Goal: Task Accomplishment & Management: Use online tool/utility

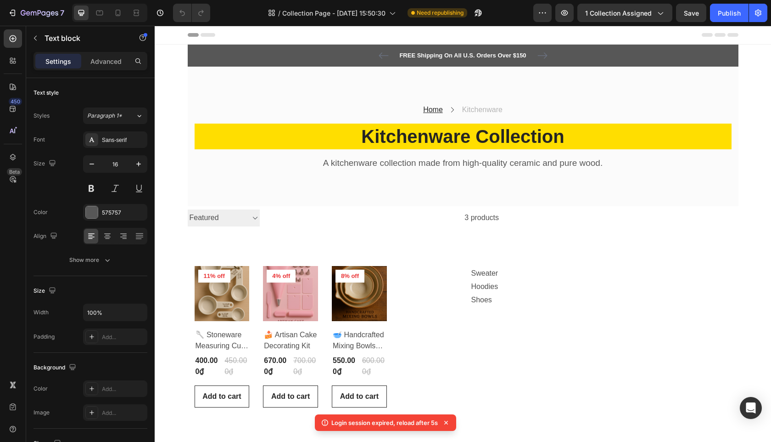
scroll to position [310, 0]
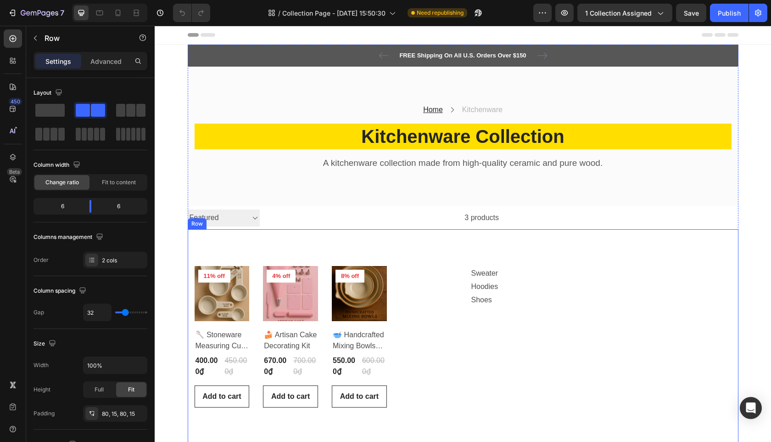
click at [256, 253] on div "Product Images & Gallery 11% off Product Badge Row 🥄 Stoneware Measuring Cup Se…" at bounding box center [463, 336] width 551 height 215
click at [232, 264] on div "Product Images & Gallery 11% off Product Badge Row 🥄 Stoneware Measuring Cup Se…" at bounding box center [463, 336] width 551 height 215
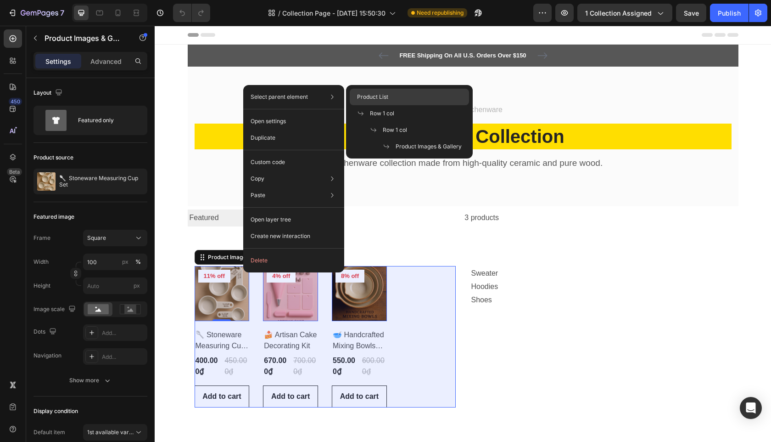
click at [396, 105] on div "Product List" at bounding box center [409, 113] width 119 height 17
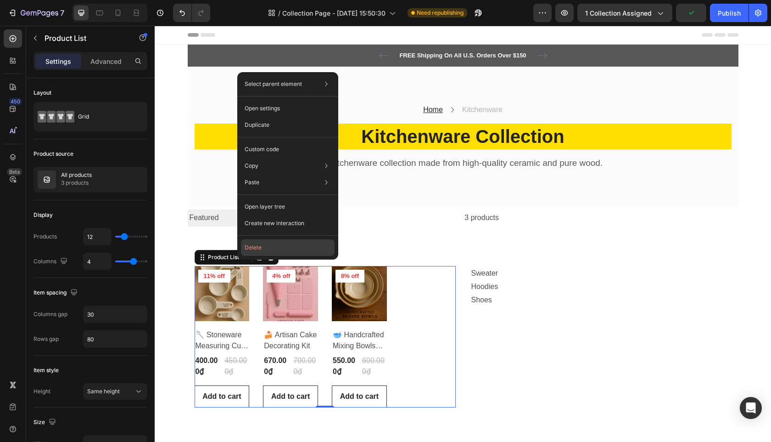
click at [269, 252] on button "Delete" at bounding box center [288, 247] width 94 height 17
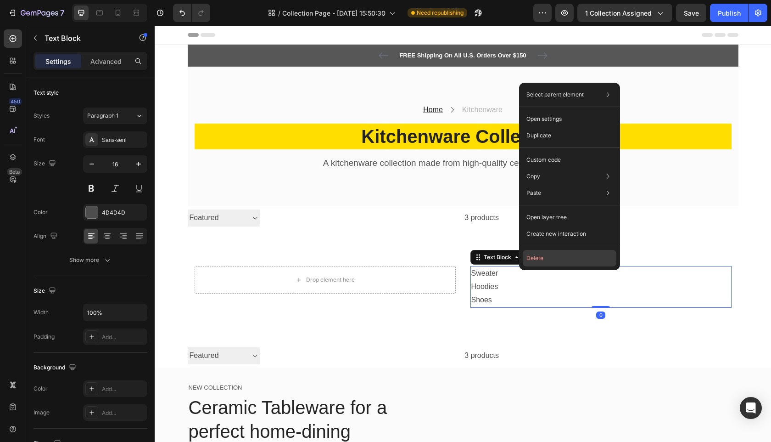
click at [549, 262] on button "Delete" at bounding box center [570, 258] width 94 height 17
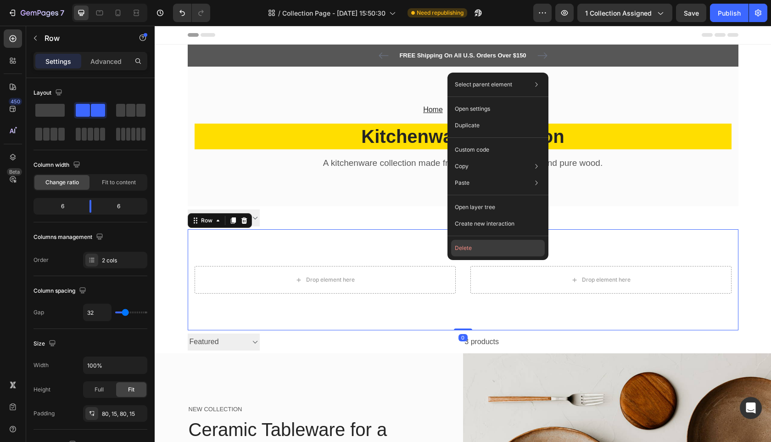
click at [462, 250] on button "Delete" at bounding box center [498, 248] width 94 height 17
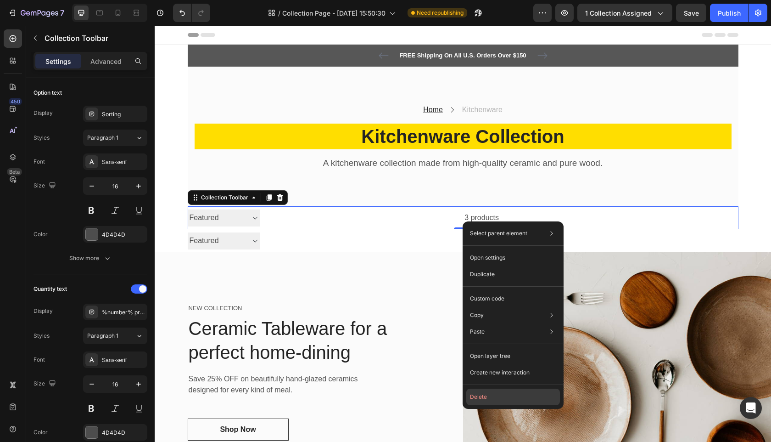
click at [506, 396] on button "Delete" at bounding box center [513, 396] width 94 height 17
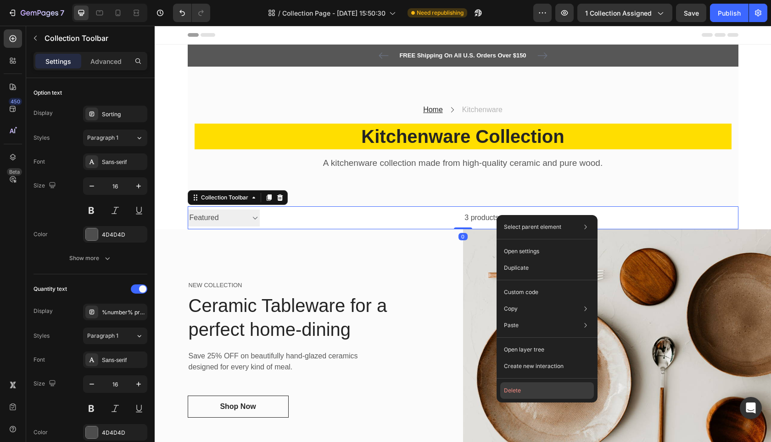
click at [525, 386] on button "Delete" at bounding box center [547, 390] width 94 height 17
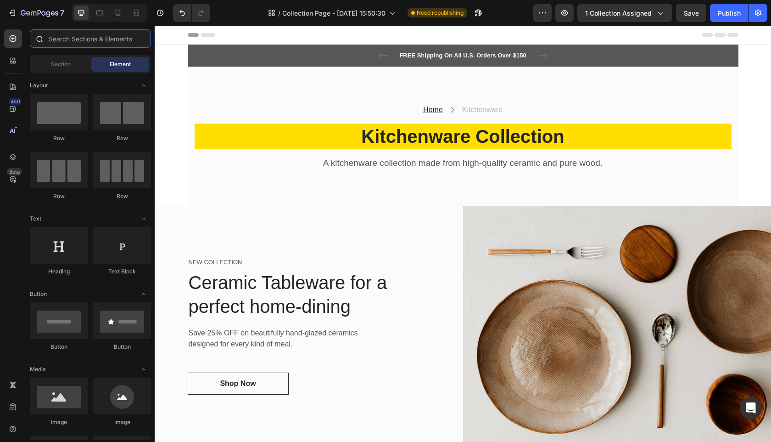
click at [74, 40] on input "text" at bounding box center [90, 38] width 121 height 18
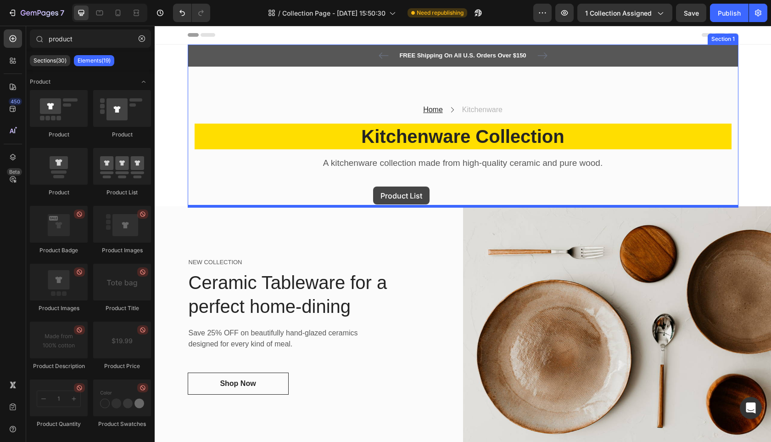
drag, startPoint x: 269, startPoint y: 208, endPoint x: 374, endPoint y: 191, distance: 106.5
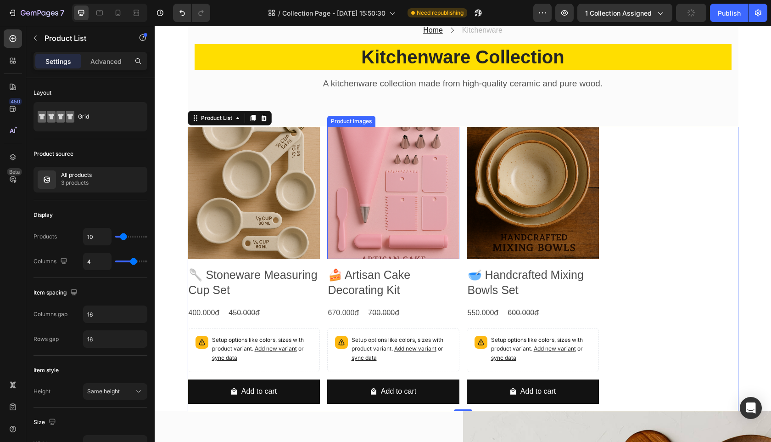
scroll to position [130, 0]
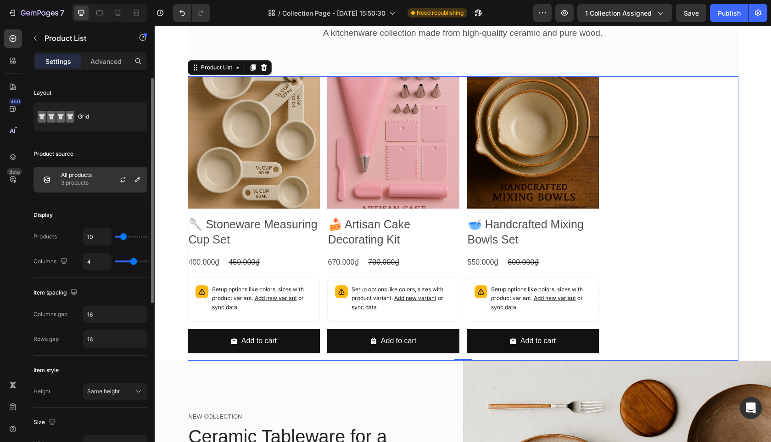
click at [99, 171] on div "All products 3 products" at bounding box center [91, 180] width 114 height 26
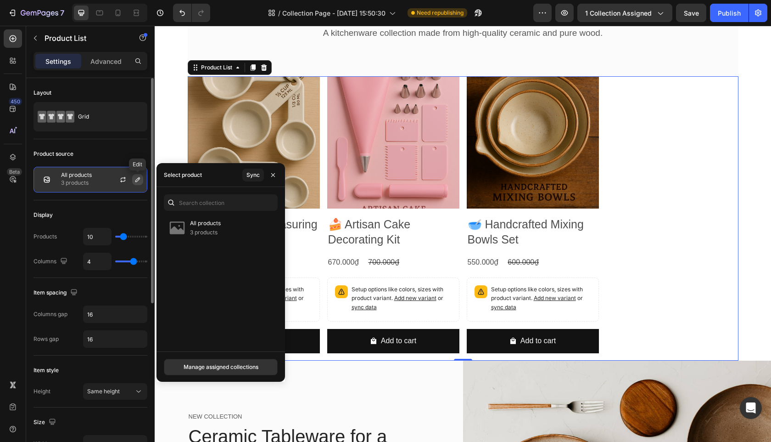
click at [133, 178] on button "button" at bounding box center [137, 179] width 11 height 11
click at [122, 182] on icon "button" at bounding box center [122, 179] width 7 height 7
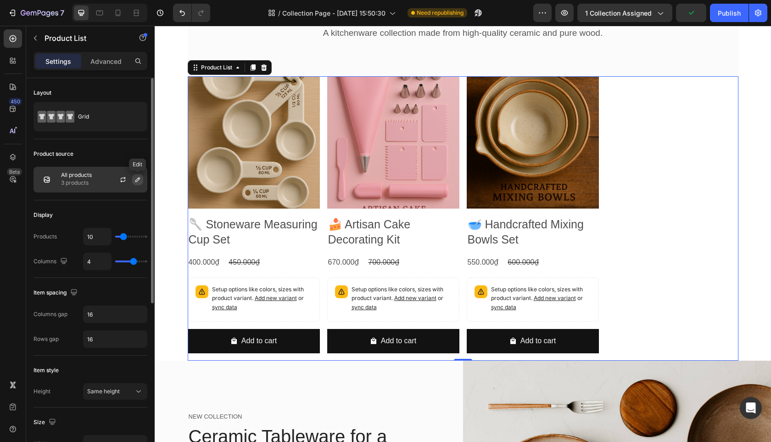
click at [138, 179] on icon "button" at bounding box center [137, 179] width 7 height 7
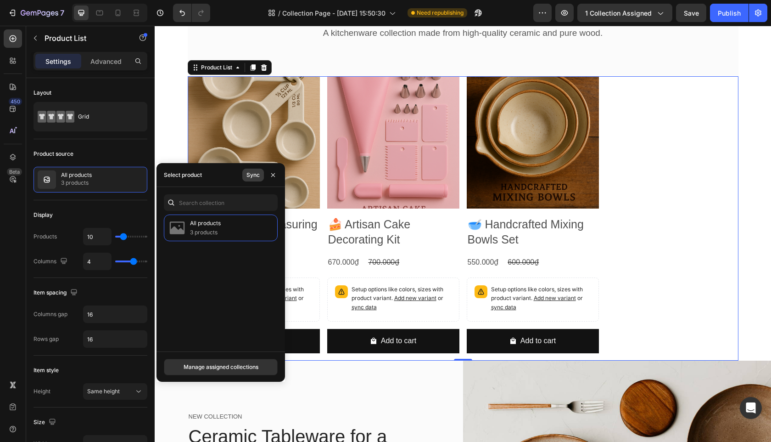
click at [257, 176] on div "Sync" at bounding box center [252, 175] width 13 height 8
click at [196, 367] on div "Manage assigned collections" at bounding box center [221, 367] width 75 height 8
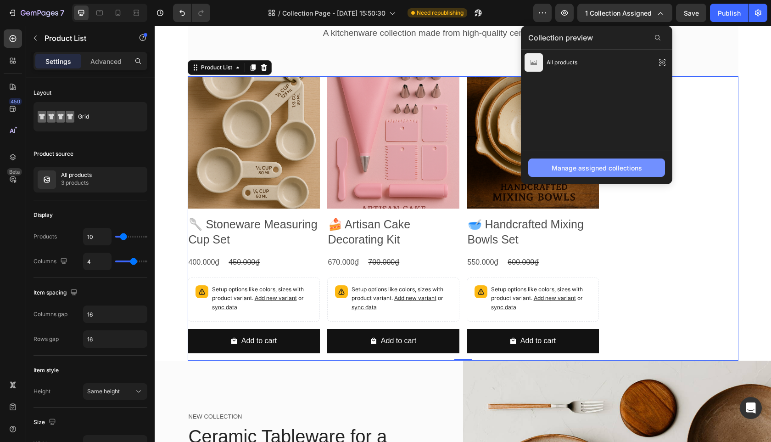
click at [593, 164] on div "Manage assigned collections" at bounding box center [597, 168] width 90 height 10
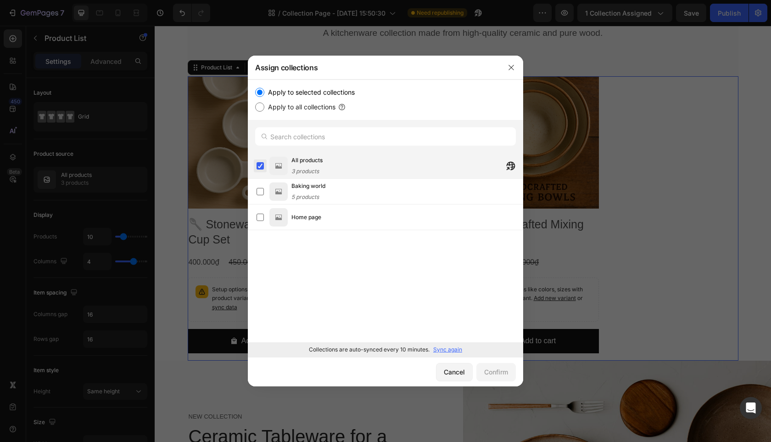
drag, startPoint x: 260, startPoint y: 165, endPoint x: 263, endPoint y: 183, distance: 17.8
click at [260, 165] on label at bounding box center [260, 165] width 7 height 7
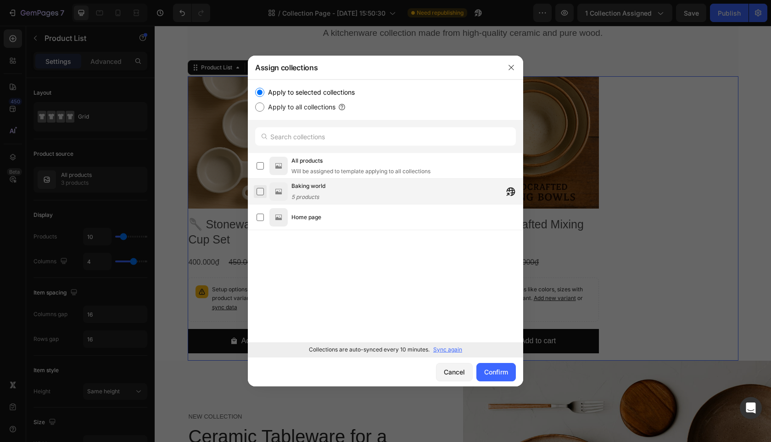
click at [259, 193] on label at bounding box center [260, 191] width 7 height 7
click at [490, 369] on div "Confirm" at bounding box center [496, 372] width 24 height 10
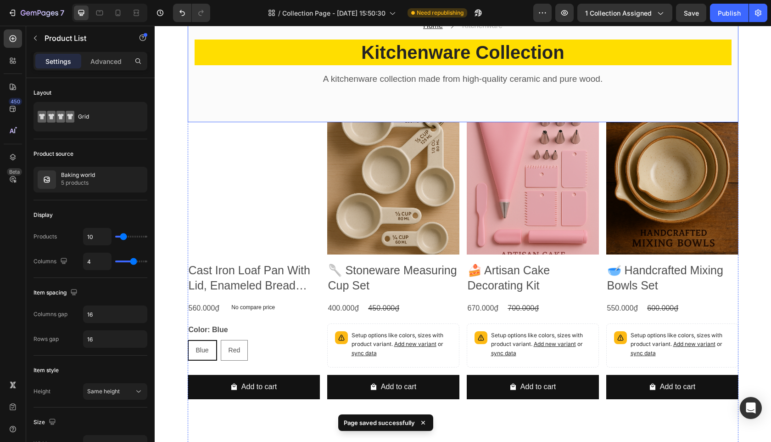
scroll to position [87, 0]
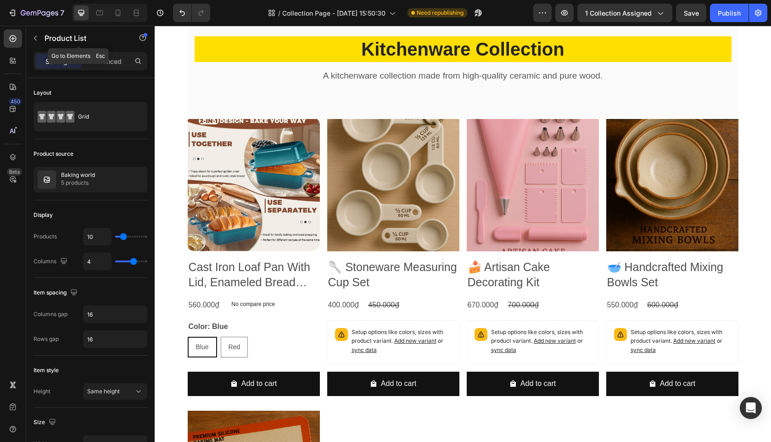
click at [44, 36] on div "Product List" at bounding box center [78, 38] width 105 height 24
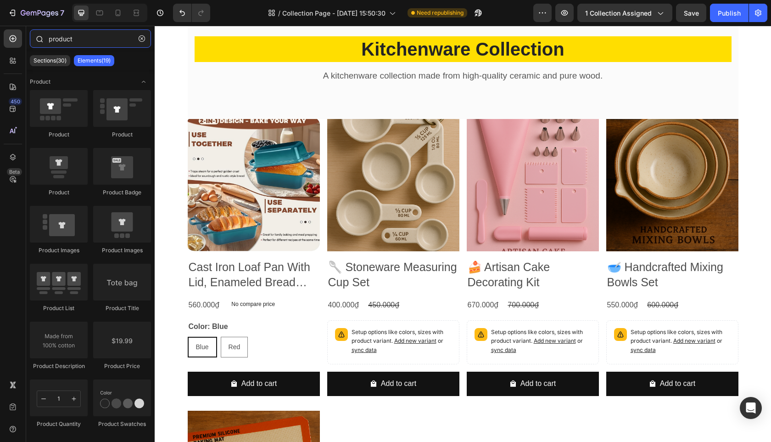
click at [97, 44] on input "product" at bounding box center [90, 38] width 121 height 18
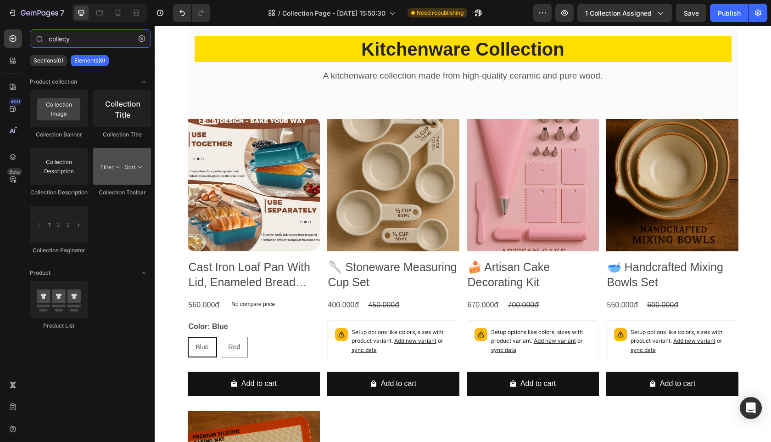
type input "collecy"
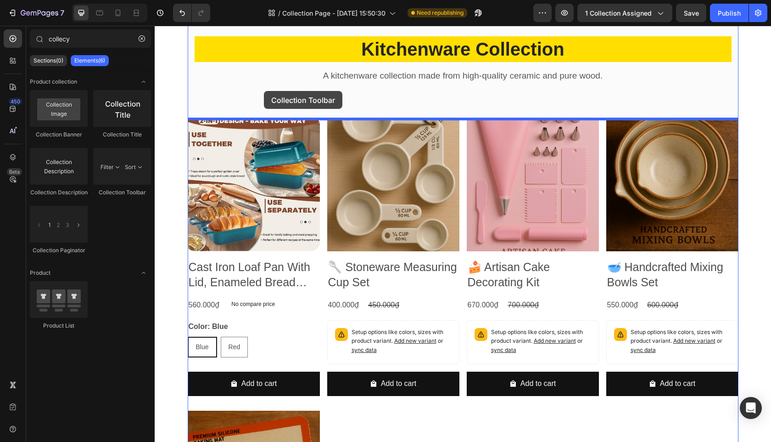
drag, startPoint x: 275, startPoint y: 193, endPoint x: 276, endPoint y: 223, distance: 29.8
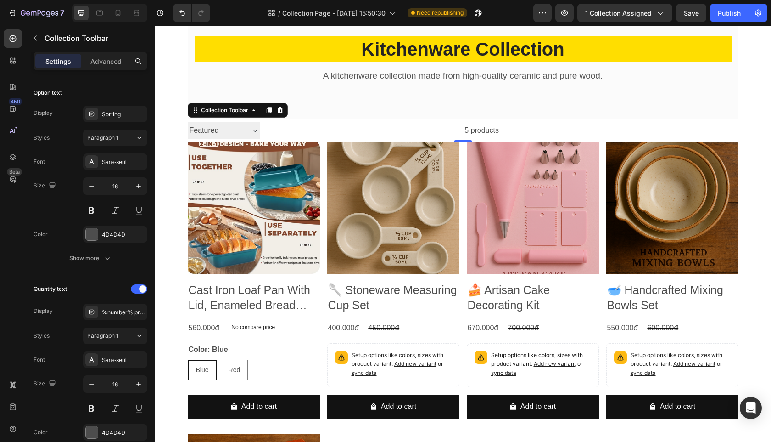
click at [257, 132] on select "Sorting Best selling Featured Alphabetically, A-Z Alphabetically, Z-A Price, lo…" at bounding box center [224, 130] width 72 height 17
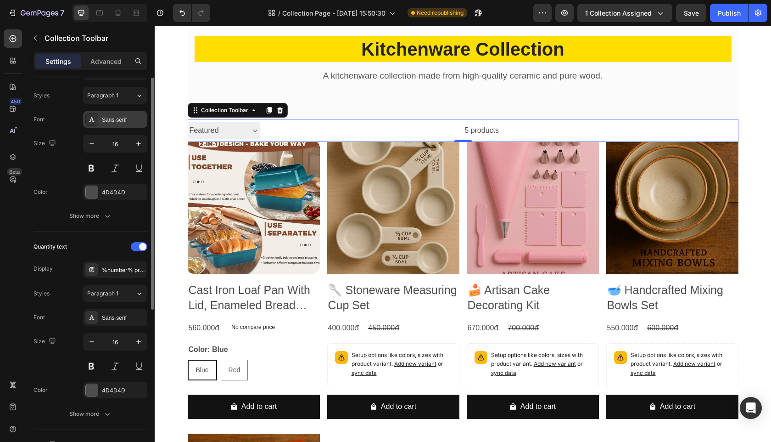
scroll to position [0, 0]
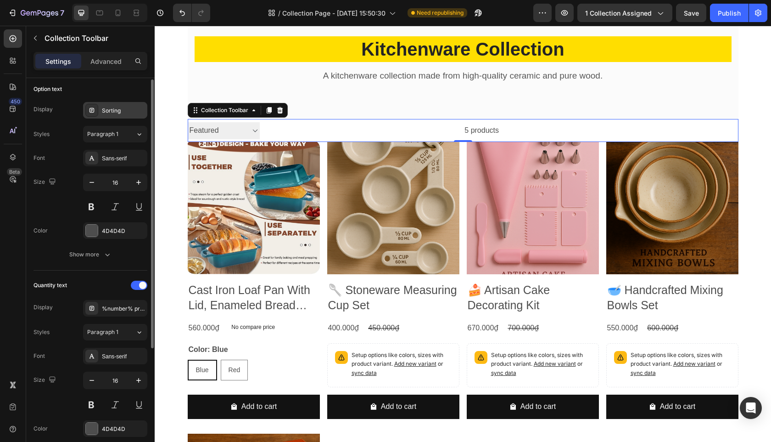
click at [117, 115] on div "Sorting" at bounding box center [115, 110] width 64 height 17
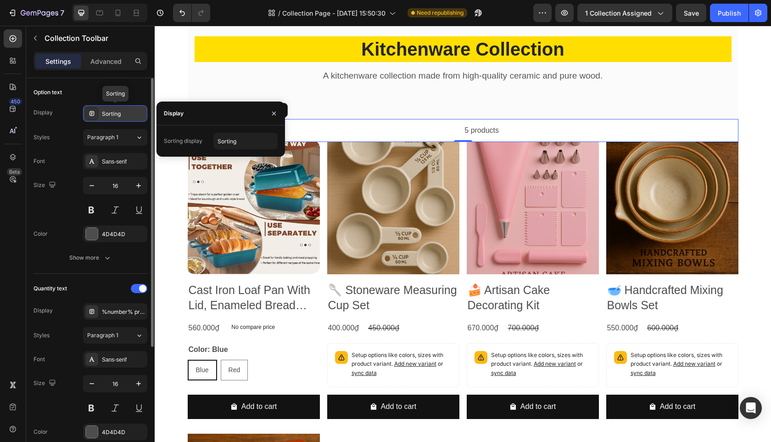
scroll to position [4, 0]
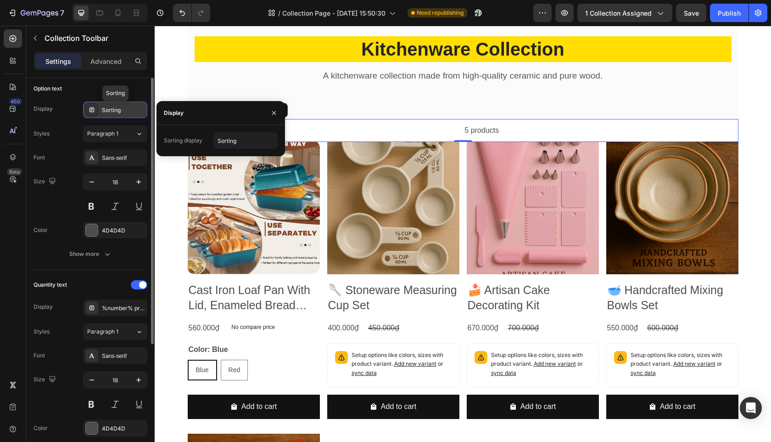
click at [117, 114] on div "Sorting" at bounding box center [123, 110] width 43 height 8
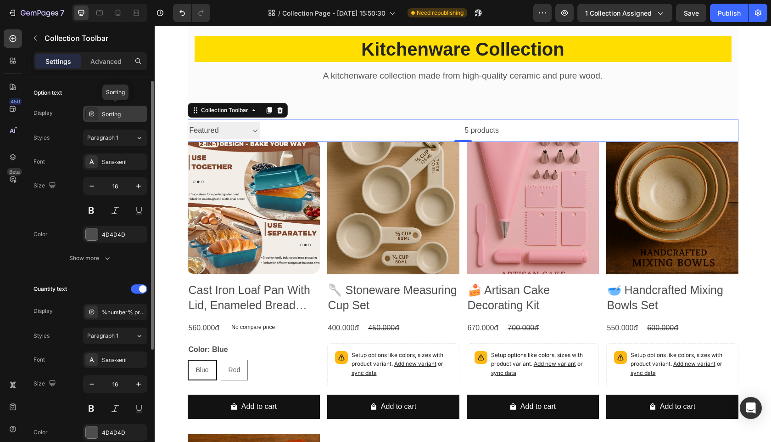
scroll to position [0, 0]
click at [117, 115] on div "Sorting" at bounding box center [123, 114] width 43 height 8
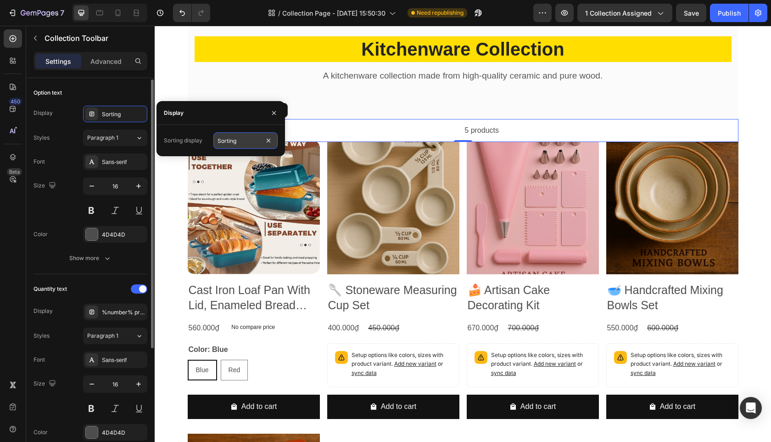
click at [240, 143] on input "Sorting" at bounding box center [245, 140] width 64 height 17
click at [223, 141] on input "Sorting" at bounding box center [245, 140] width 64 height 17
click at [223, 142] on input "Sorting" at bounding box center [245, 140] width 64 height 17
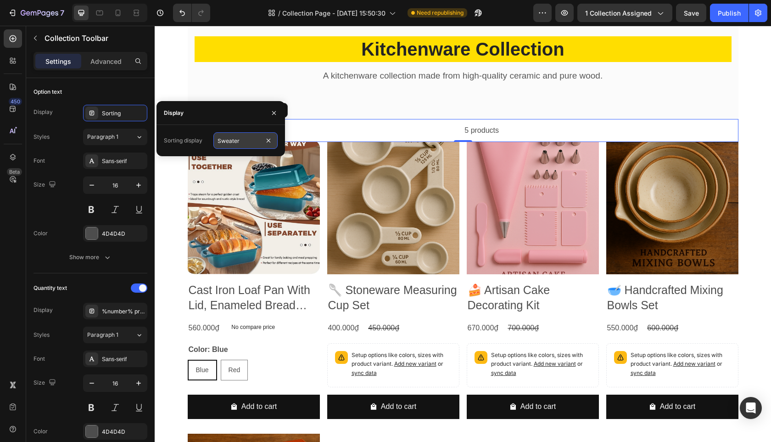
type input "Sweaters"
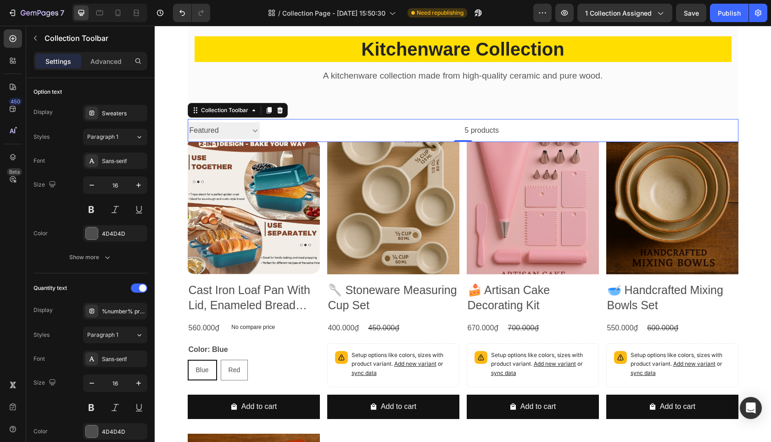
click at [482, 119] on div "5 products" at bounding box center [380, 130] width 240 height 23
click at [253, 129] on select "Sweaters Best selling Featured Alphabetically, A-Z Alphabetically, Z-A Price, l…" at bounding box center [224, 130] width 72 height 17
click at [213, 134] on select "Sweaters Best selling Featured Alphabetically, A-Z Alphabetically, Z-A Price, l…" at bounding box center [224, 130] width 72 height 17
click at [229, 127] on select "Sweaters Best selling Featured Alphabetically, A-Z Alphabetically, Z-A Price, l…" at bounding box center [224, 130] width 72 height 17
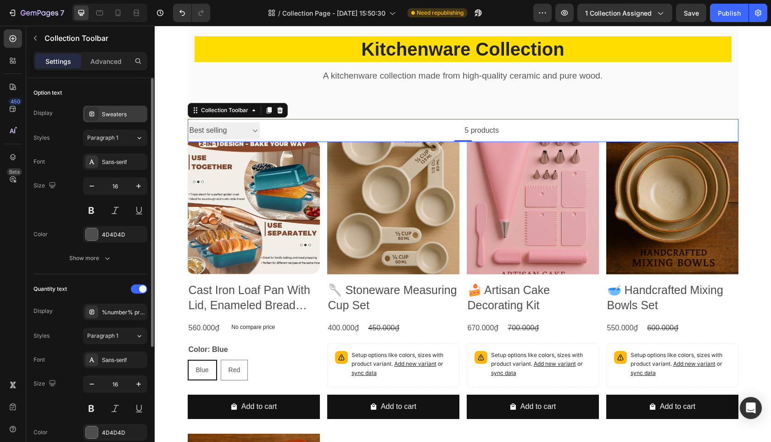
click at [123, 112] on div "Sweaters" at bounding box center [123, 114] width 43 height 8
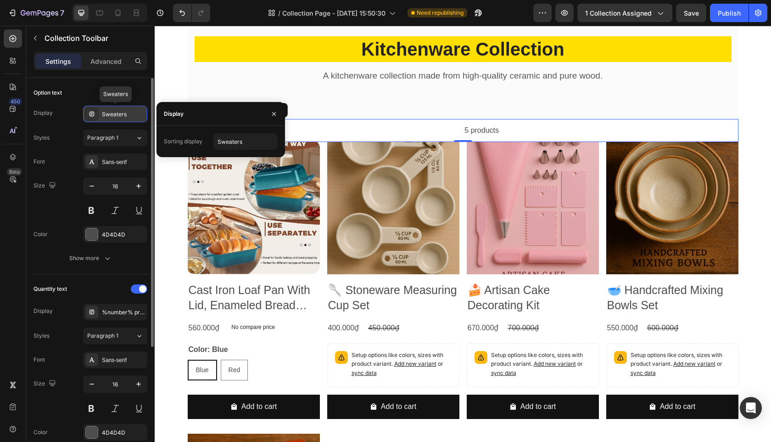
click at [123, 112] on div "Sweaters" at bounding box center [123, 114] width 43 height 8
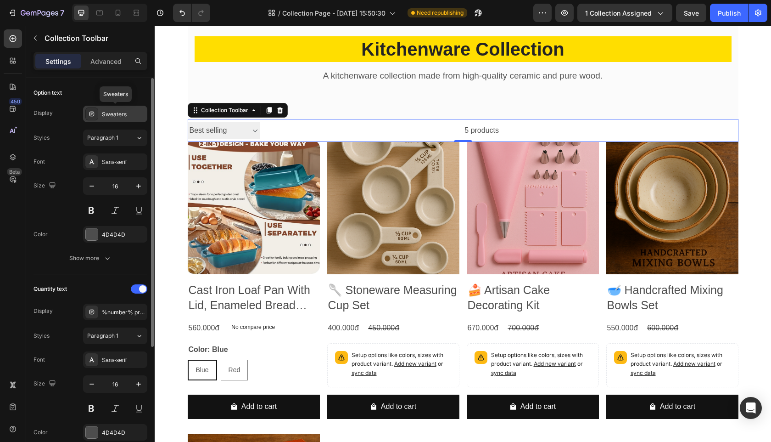
click at [123, 112] on div "Sweaters" at bounding box center [123, 114] width 43 height 8
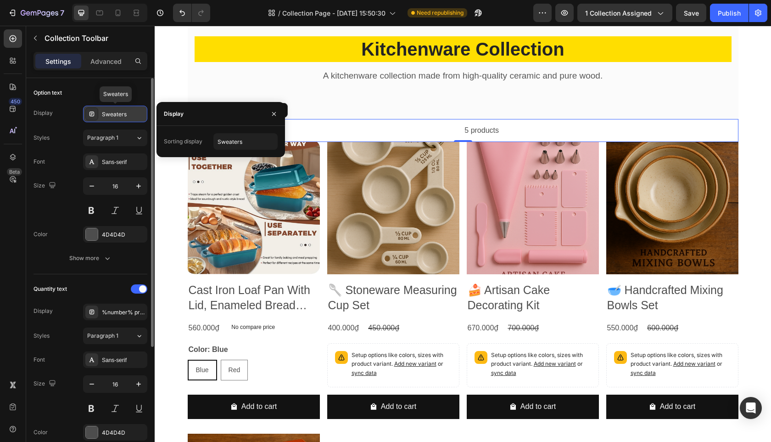
click at [120, 112] on div "Sweaters" at bounding box center [123, 114] width 43 height 8
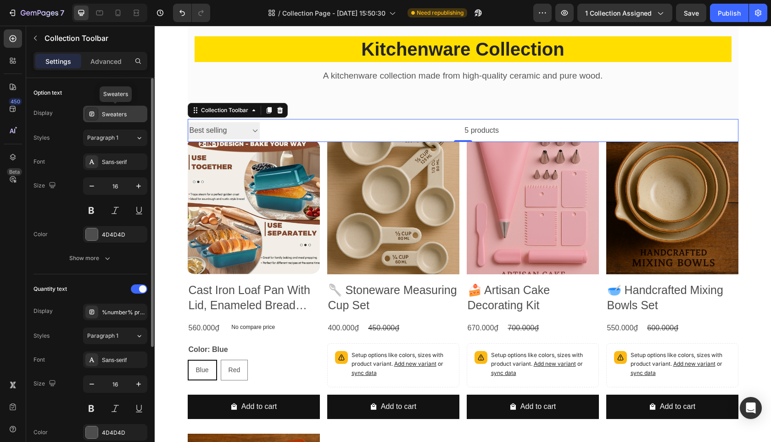
click at [120, 112] on div "Sweaters" at bounding box center [123, 114] width 43 height 8
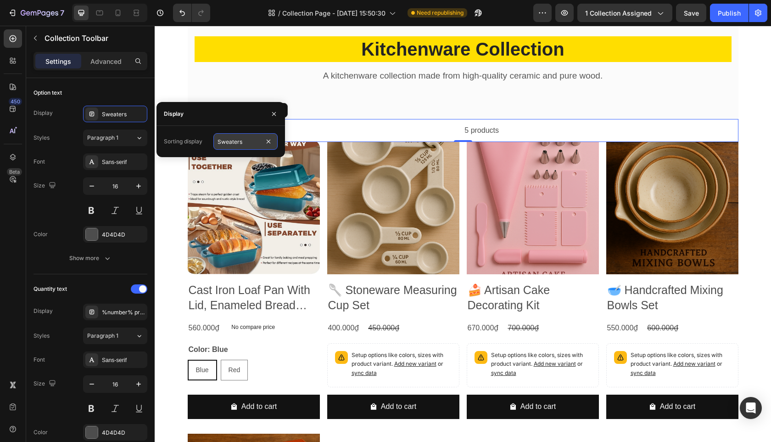
click at [234, 145] on input "Sweaters" at bounding box center [245, 141] width 64 height 17
click at [179, 141] on div "Sorting display" at bounding box center [183, 141] width 39 height 8
click at [273, 112] on icon "button" at bounding box center [274, 114] width 4 height 4
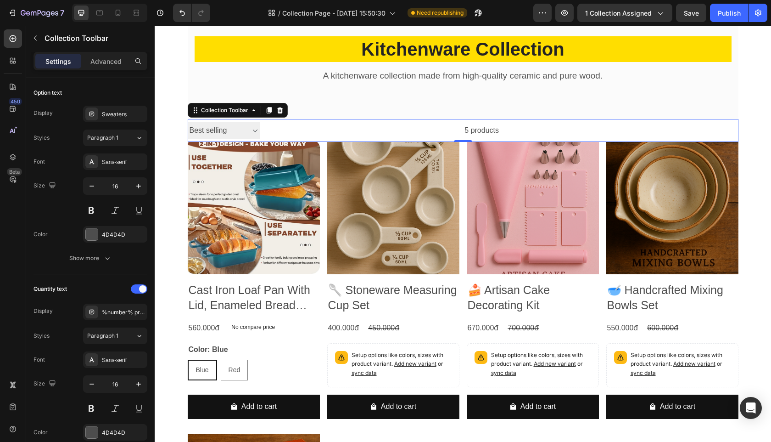
click at [251, 129] on select "Sweaters Best selling Featured Alphabetically, A-Z Alphabetically, Z-A Price, l…" at bounding box center [224, 130] width 72 height 17
click at [254, 129] on select "Sweaters Best selling Featured Alphabetically, A-Z Alphabetically, Z-A Price, l…" at bounding box center [224, 130] width 72 height 17
select select "price-ascending"
click at [223, 131] on select "Sweaters Best selling Featured Alphabetically, A-Z Alphabetically, Z-A Price, l…" at bounding box center [224, 130] width 72 height 17
select select
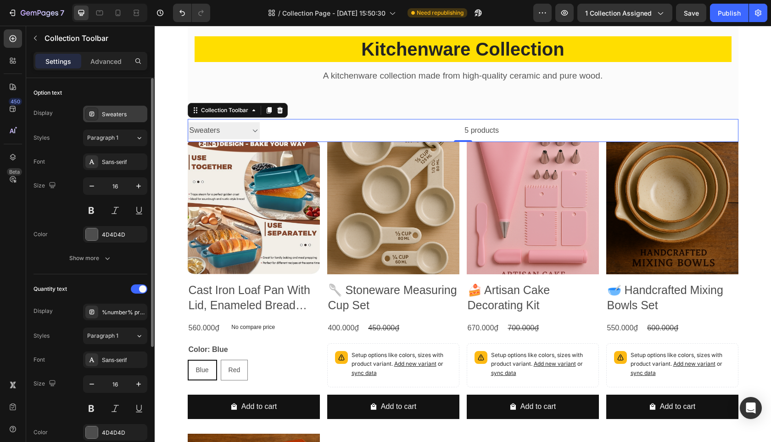
click at [116, 110] on div "Sweaters" at bounding box center [123, 114] width 43 height 8
click at [120, 111] on div "Sweaters" at bounding box center [123, 114] width 43 height 8
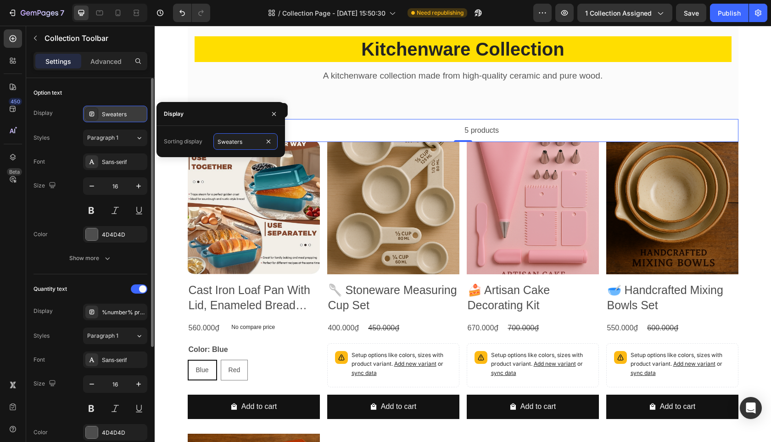
click at [226, 143] on input "Sweaters" at bounding box center [245, 141] width 64 height 17
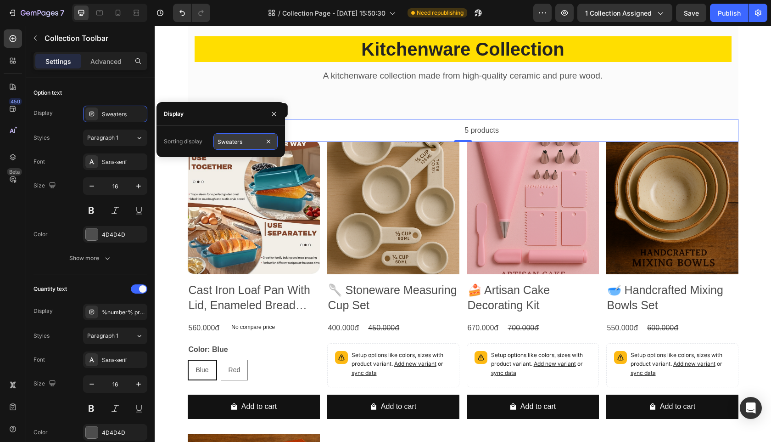
drag, startPoint x: 116, startPoint y: 110, endPoint x: 226, endPoint y: 142, distance: 114.9
click at [226, 142] on input "Sweaters" at bounding box center [245, 141] width 64 height 17
click at [226, 143] on input "Sweaters" at bounding box center [245, 141] width 64 height 17
type input "Sorting"
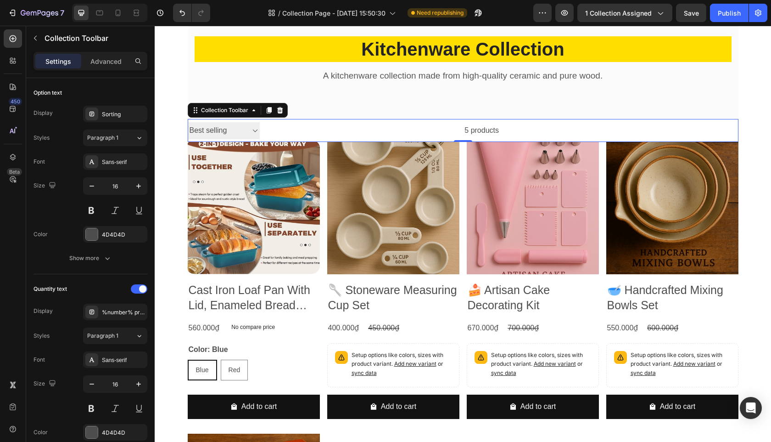
drag, startPoint x: 381, startPoint y: 168, endPoint x: 295, endPoint y: 125, distance: 96.3
click at [295, 125] on div "5 products" at bounding box center [380, 130] width 240 height 23
drag, startPoint x: 295, startPoint y: 125, endPoint x: 223, endPoint y: 137, distance: 73.0
click at [223, 137] on select "Sorting Best selling Featured Alphabetically, A-Z Alphabetically, Z-A Price, lo…" at bounding box center [224, 130] width 72 height 17
click at [251, 134] on select "Sorting Best selling Featured Alphabetically, A-Z Alphabetically, Z-A Price, lo…" at bounding box center [224, 130] width 72 height 17
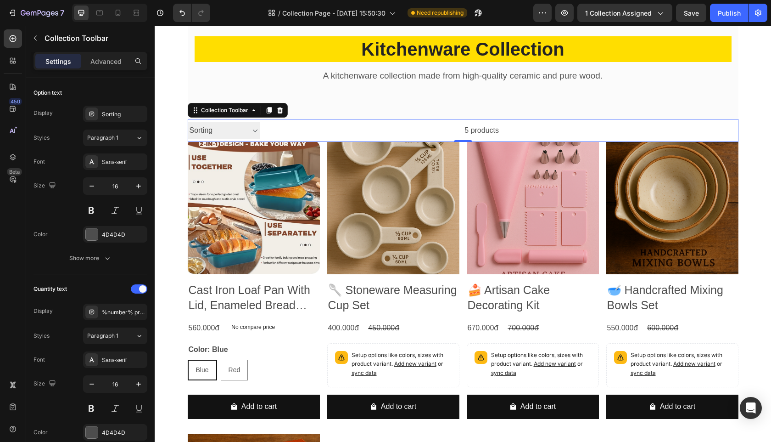
select select "manual"
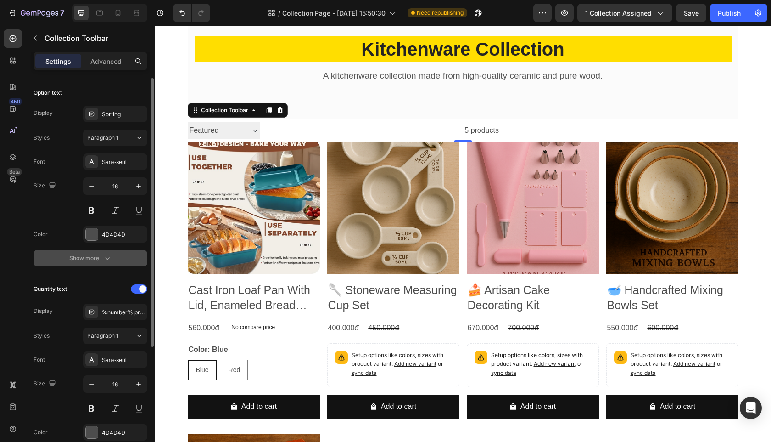
click at [95, 254] on div "Show more" at bounding box center [90, 257] width 43 height 9
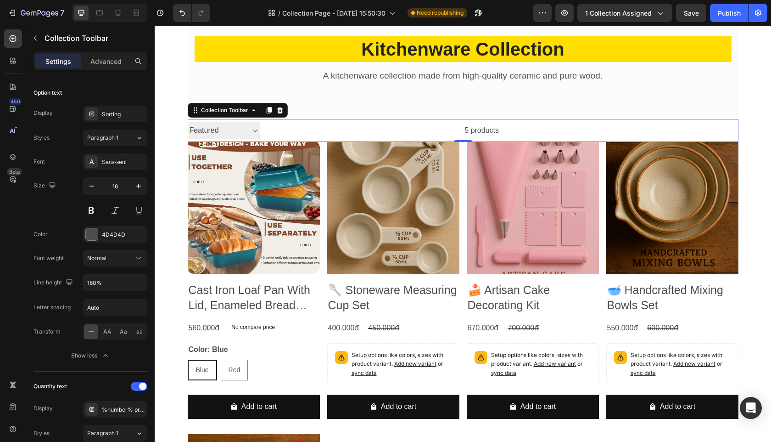
click at [255, 126] on select "Sorting Best selling Featured Alphabetically, A-Z Alphabetically, Z-A Price, lo…" at bounding box center [224, 130] width 72 height 17
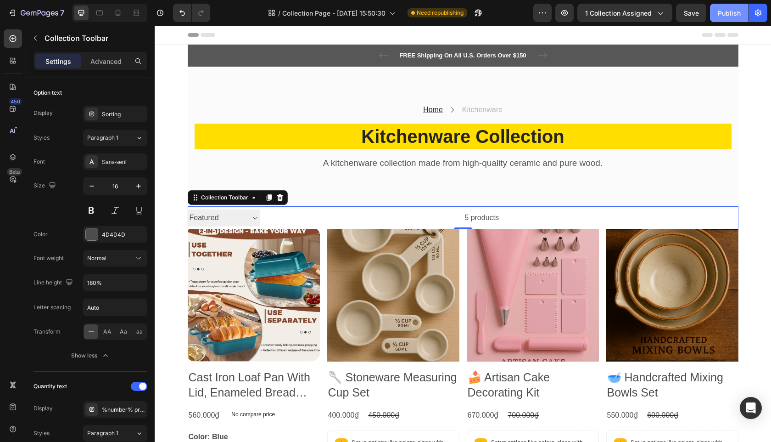
click at [722, 10] on div "Publish" at bounding box center [729, 13] width 23 height 10
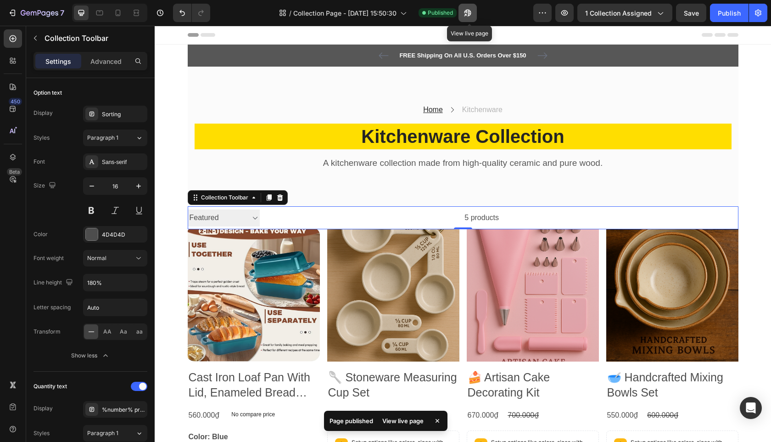
click at [474, 11] on button "button" at bounding box center [468, 13] width 18 height 18
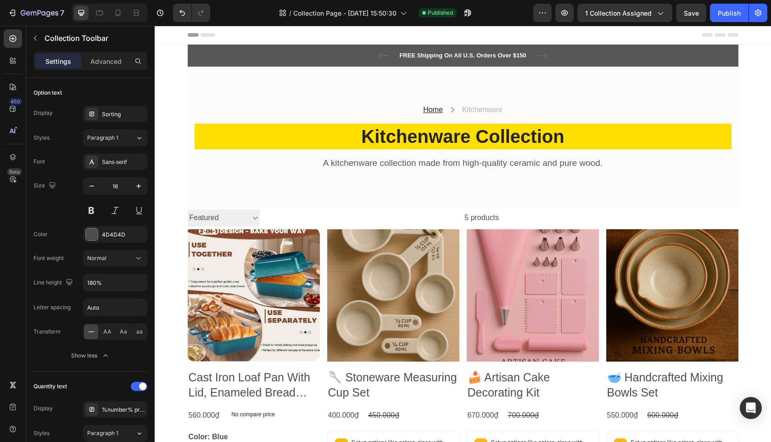
click at [480, 218] on div "5 products" at bounding box center [380, 217] width 240 height 23
click at [474, 217] on div "5 products" at bounding box center [380, 217] width 240 height 23
click at [220, 216] on select "Sorting Best selling Featured Alphabetically, A-Z Alphabetically, Z-A Price, lo…" at bounding box center [224, 217] width 72 height 17
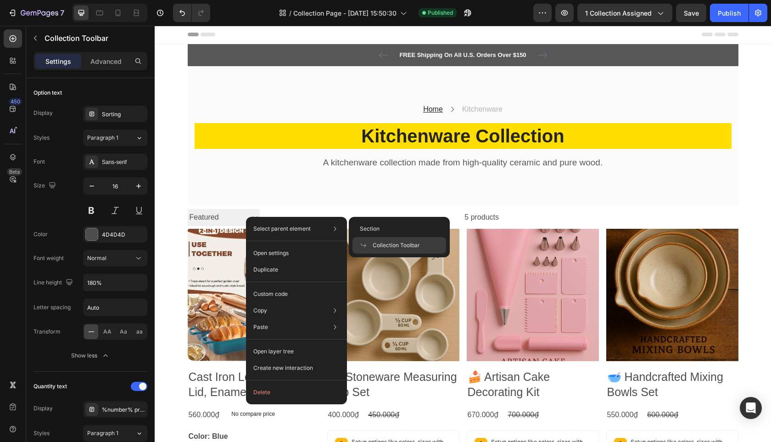
click at [275, 223] on div "Select parent element Section Collection Toolbar" at bounding box center [297, 228] width 94 height 17
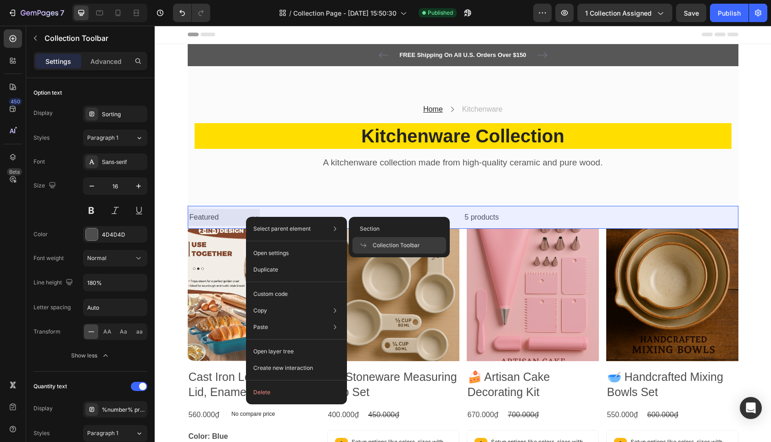
click at [383, 242] on span "Collection Toolbar" at bounding box center [396, 245] width 47 height 8
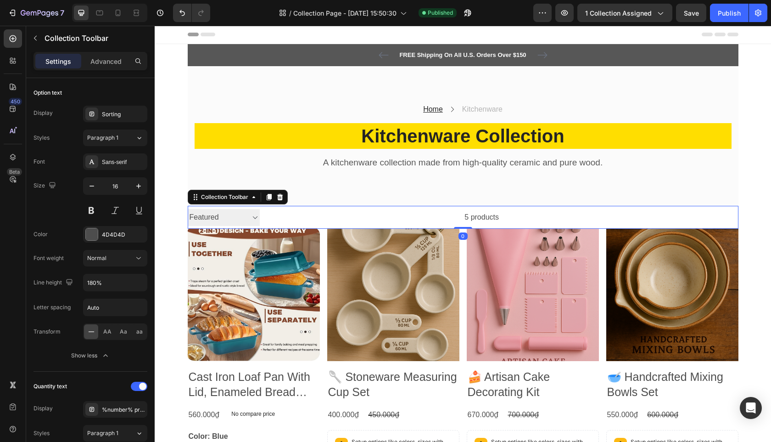
scroll to position [0, 0]
click at [479, 219] on div "5 products" at bounding box center [380, 217] width 240 height 23
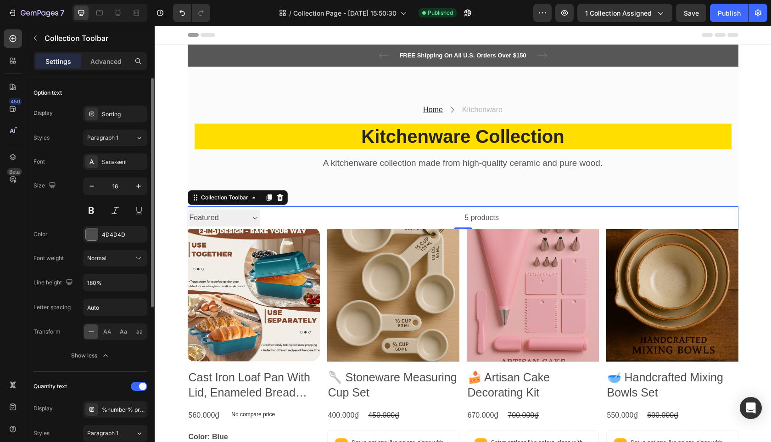
scroll to position [4, 0]
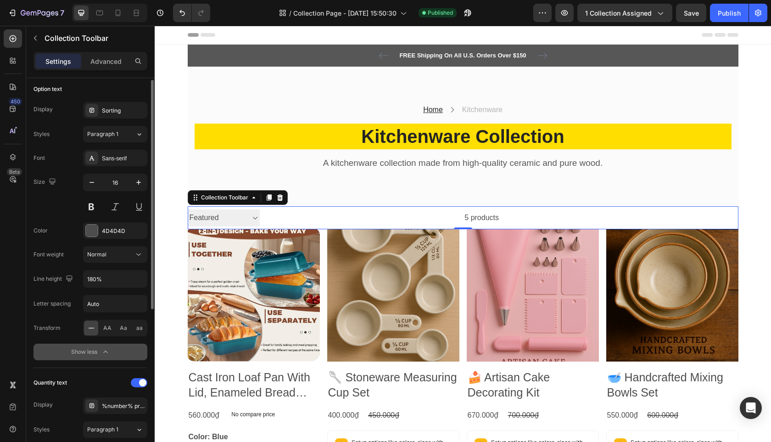
click at [98, 352] on div "Show less" at bounding box center [90, 351] width 39 height 9
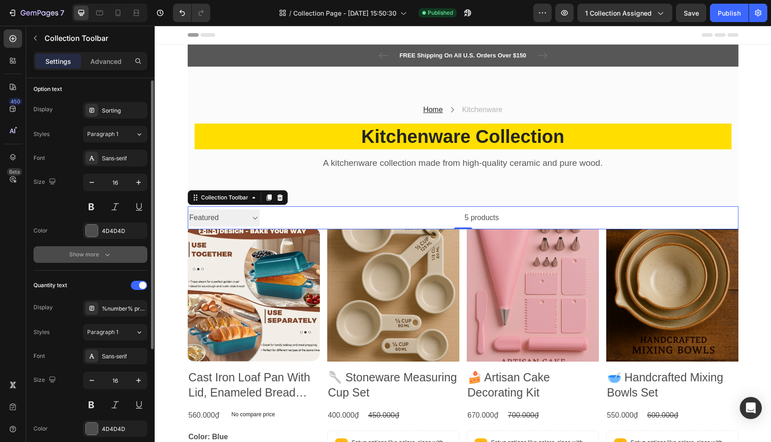
click at [100, 257] on div "Show more" at bounding box center [90, 254] width 43 height 9
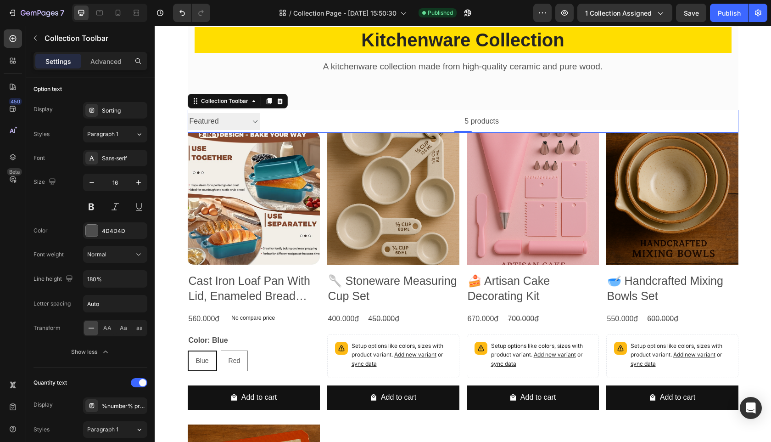
scroll to position [99, 0]
